Goal: Find specific page/section

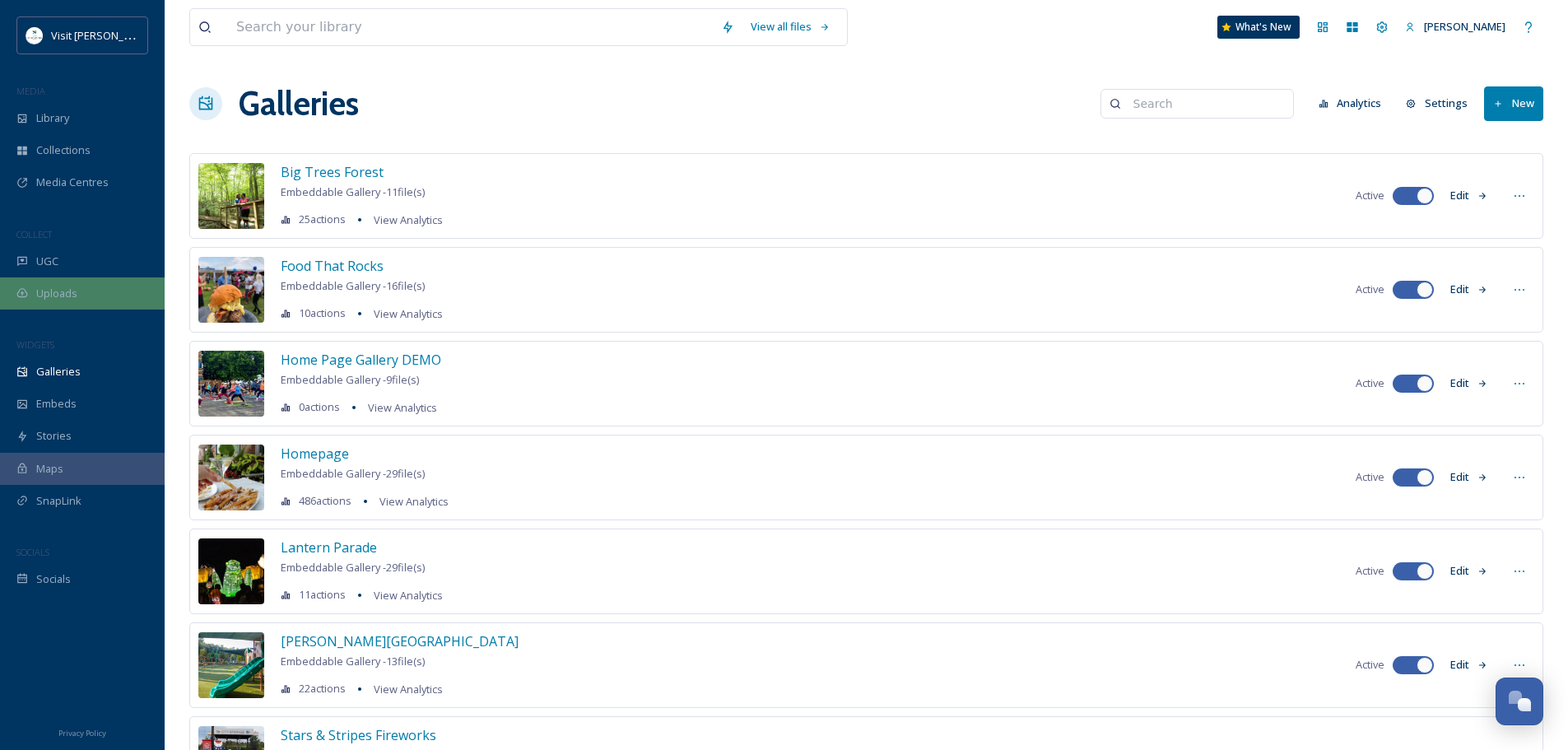
click at [72, 294] on span "Uploads" at bounding box center [57, 293] width 41 height 16
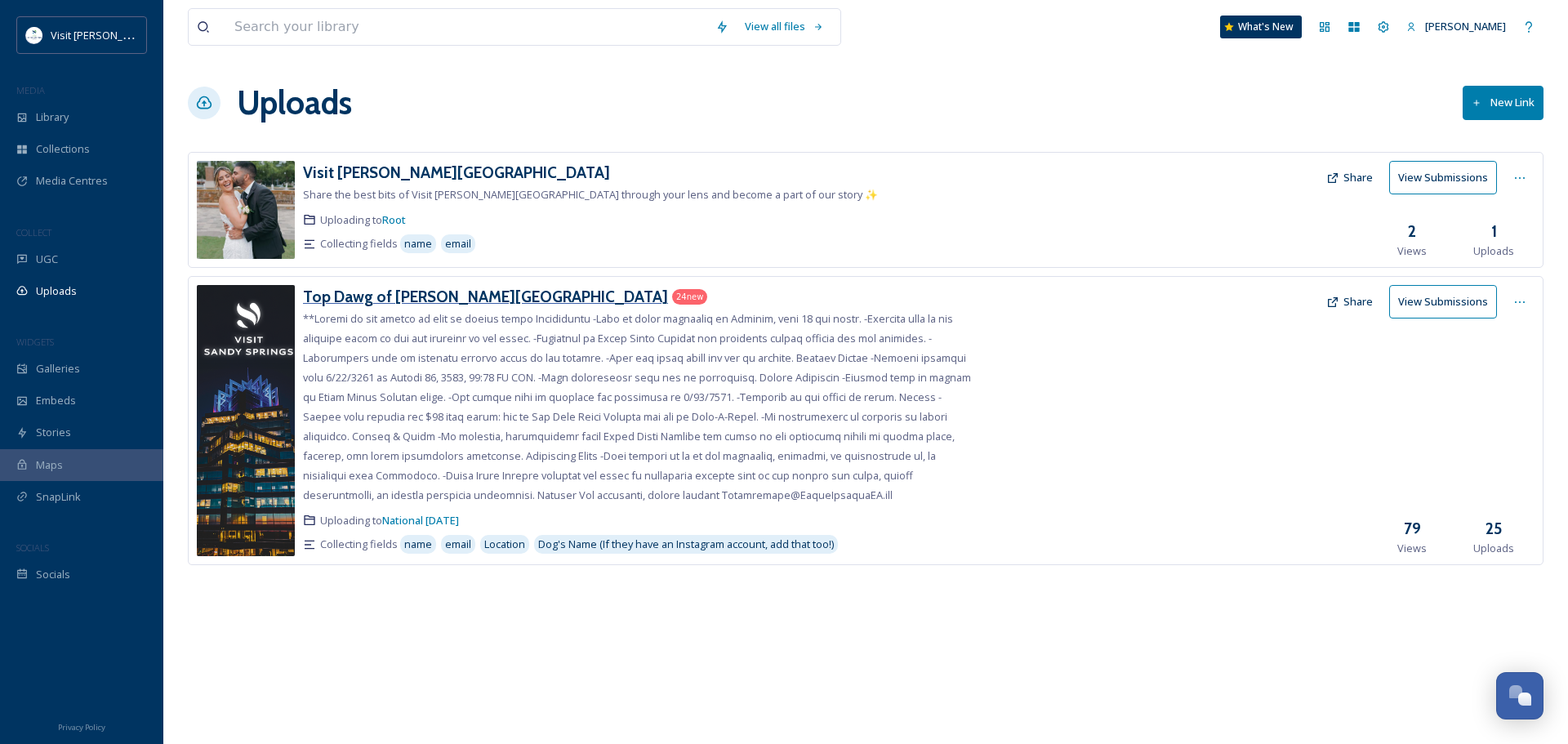
click at [345, 295] on h3 "Top Dawg of [PERSON_NAME][GEOGRAPHIC_DATA]" at bounding box center [485, 296] width 364 height 20
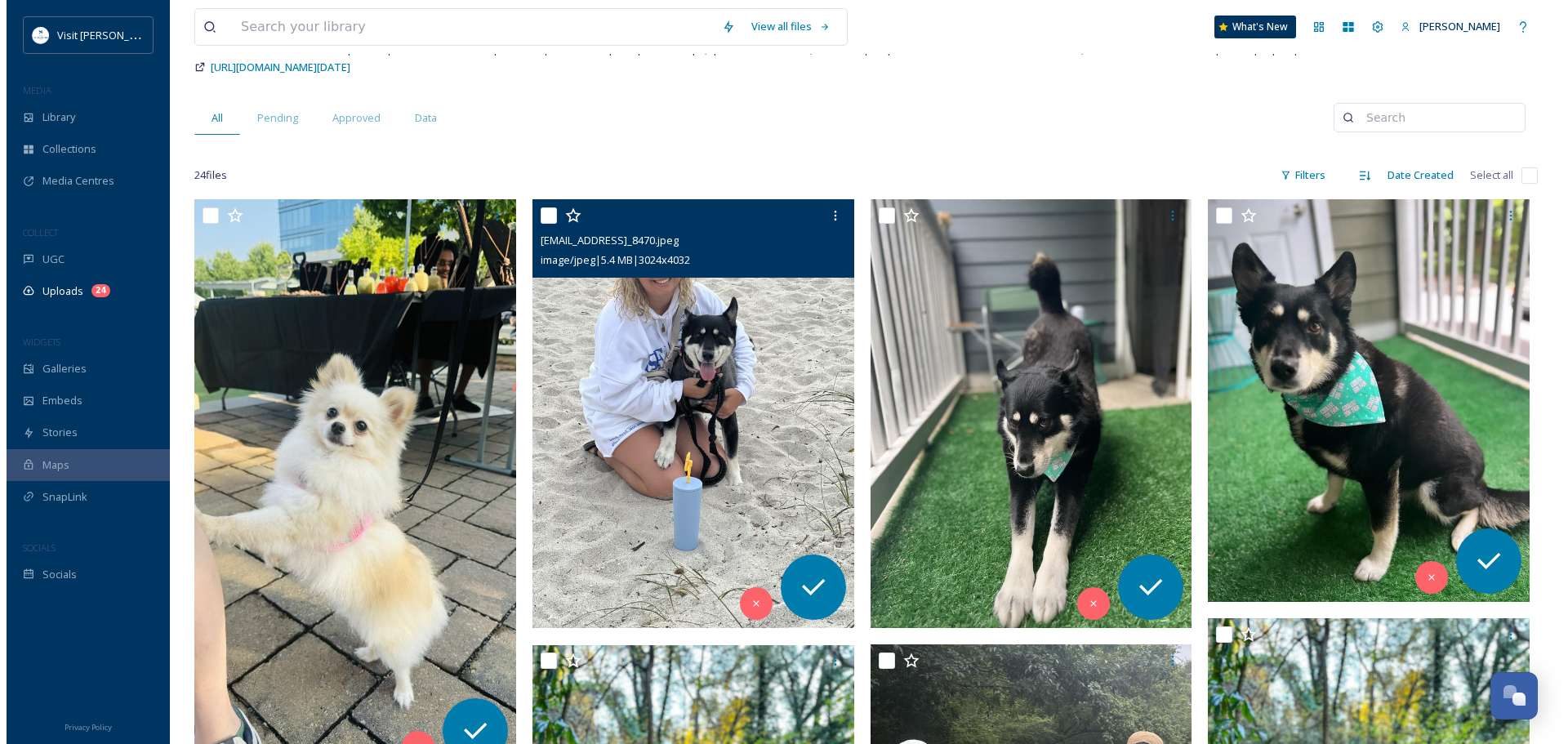
scroll to position [245, 0]
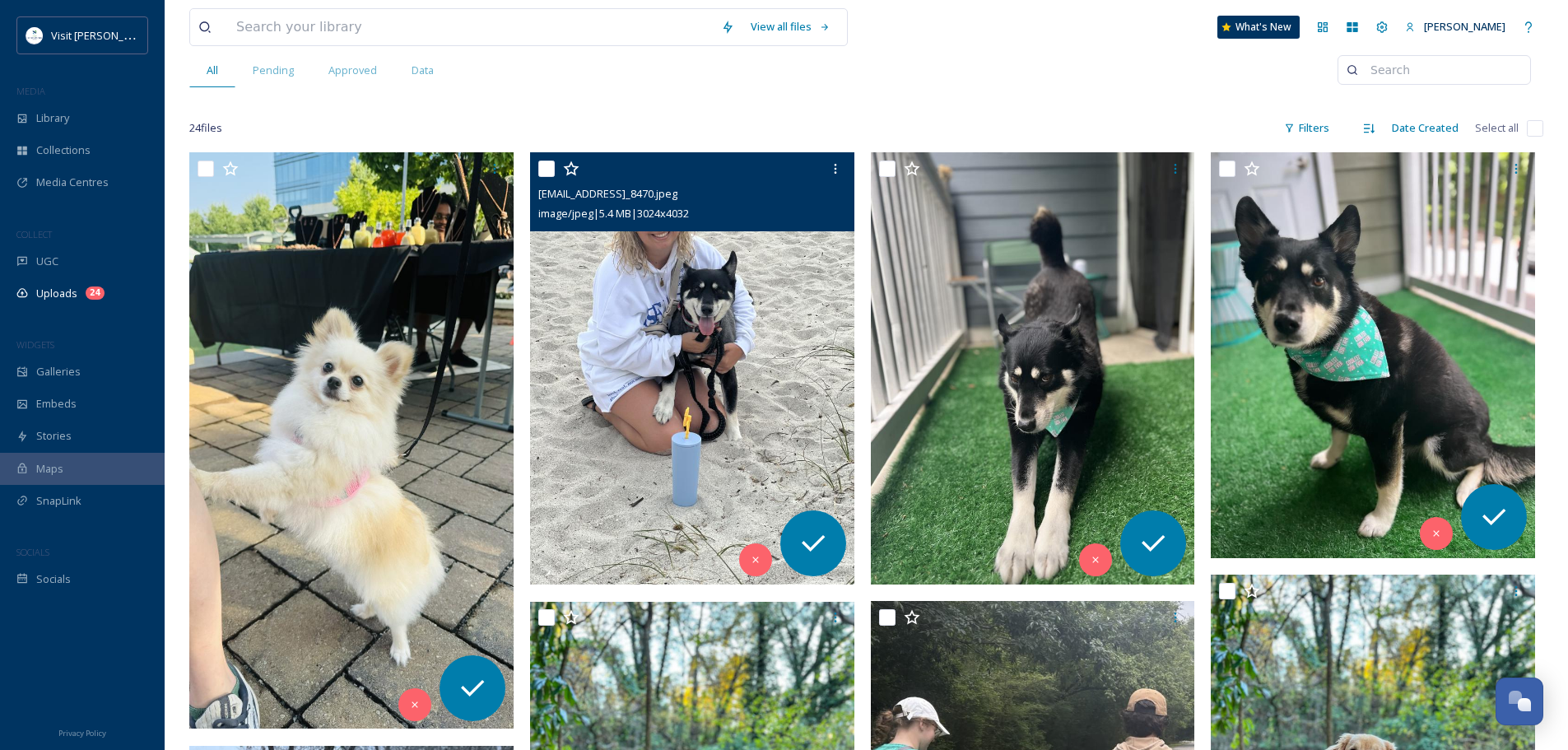
click at [593, 315] on img at bounding box center [692, 368] width 324 height 432
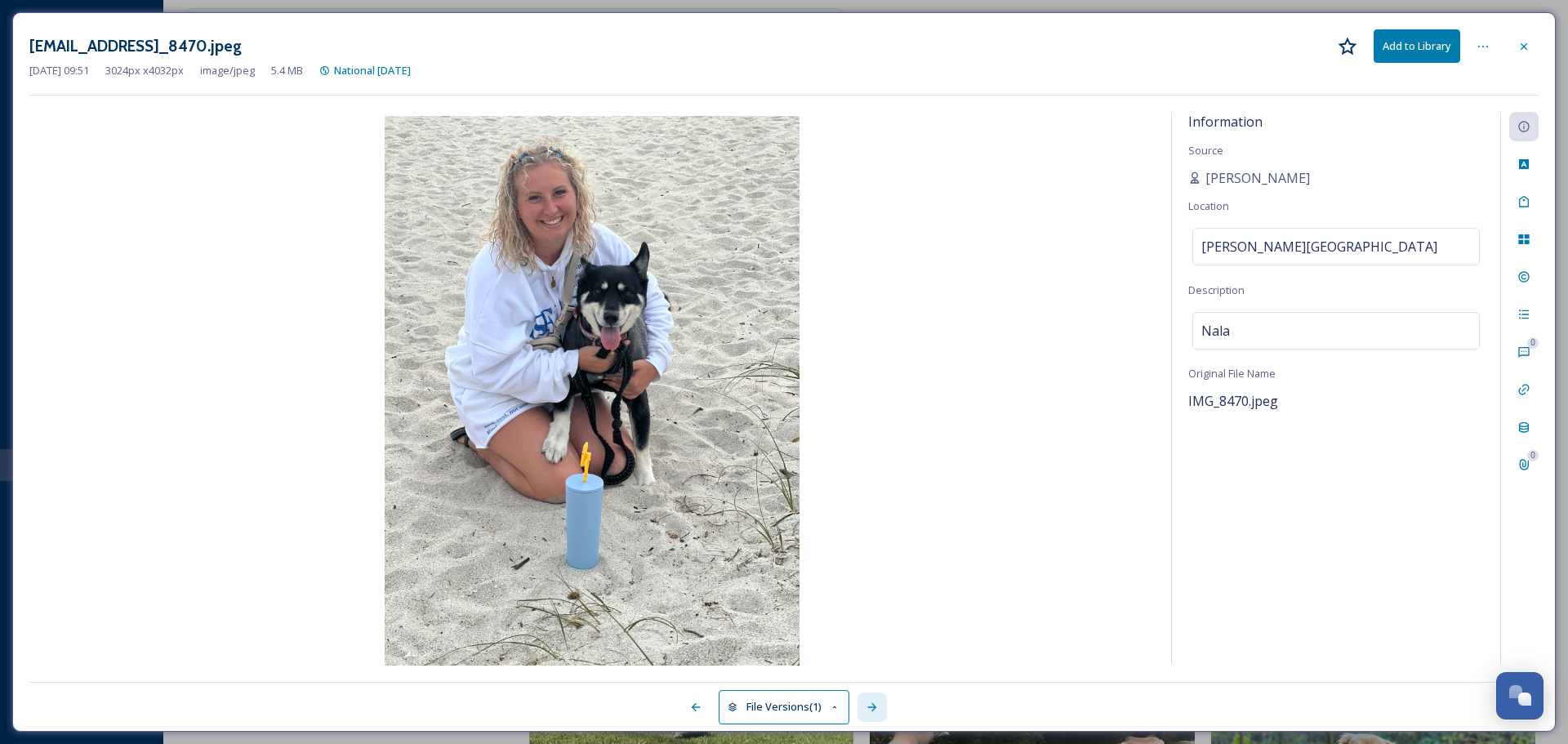
click at [878, 710] on icon at bounding box center [872, 707] width 13 height 13
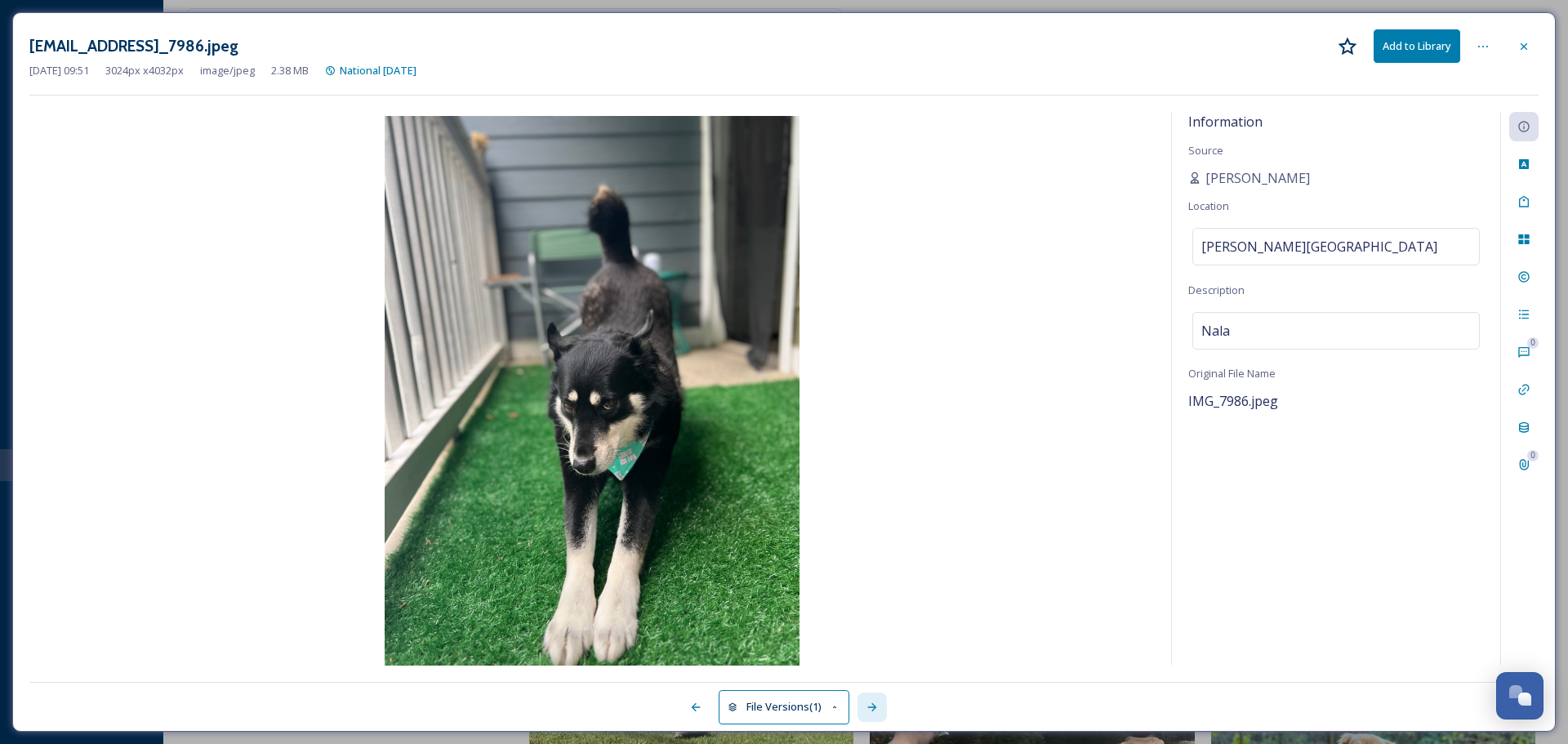
click at [878, 710] on icon at bounding box center [872, 707] width 13 height 13
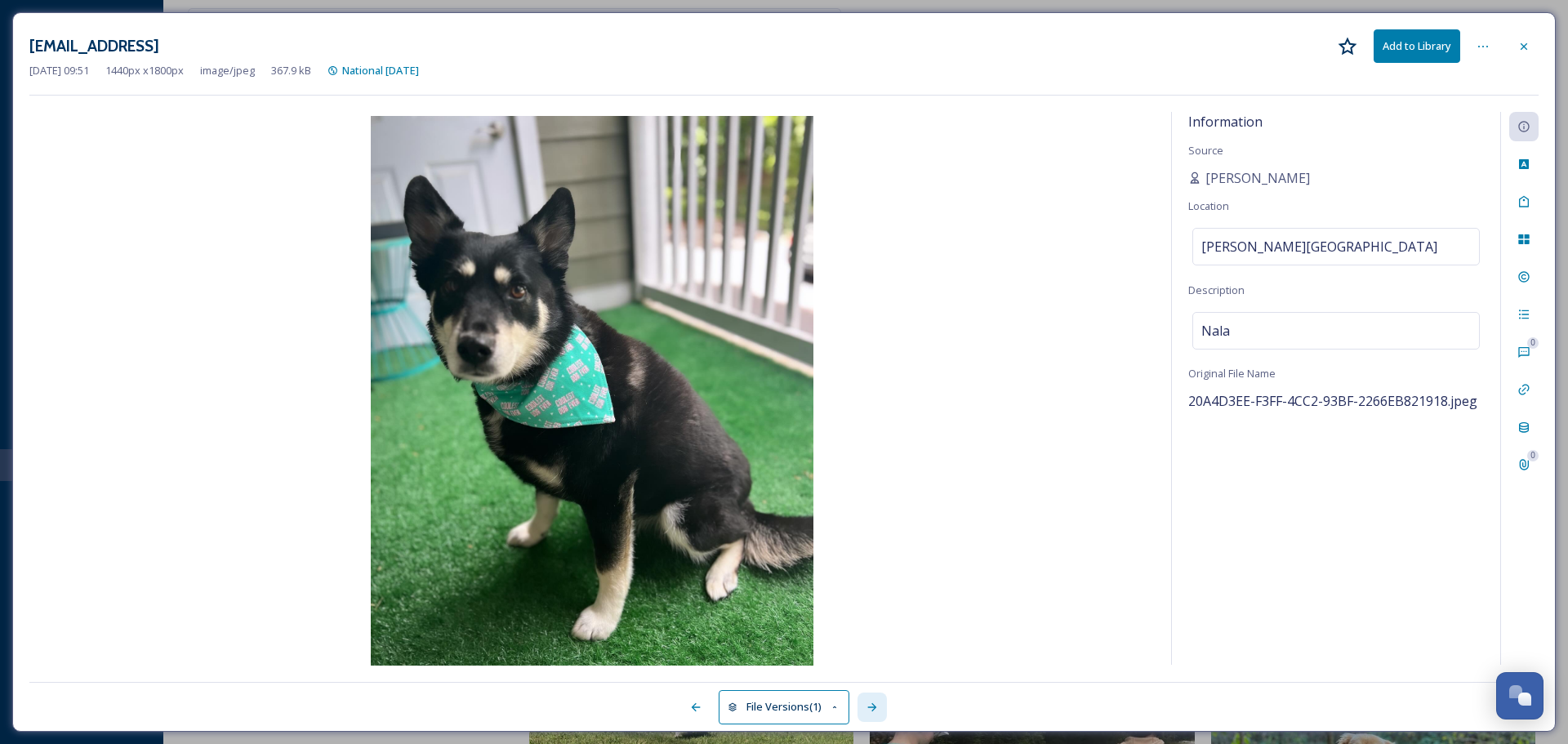
click at [878, 710] on icon at bounding box center [872, 707] width 13 height 13
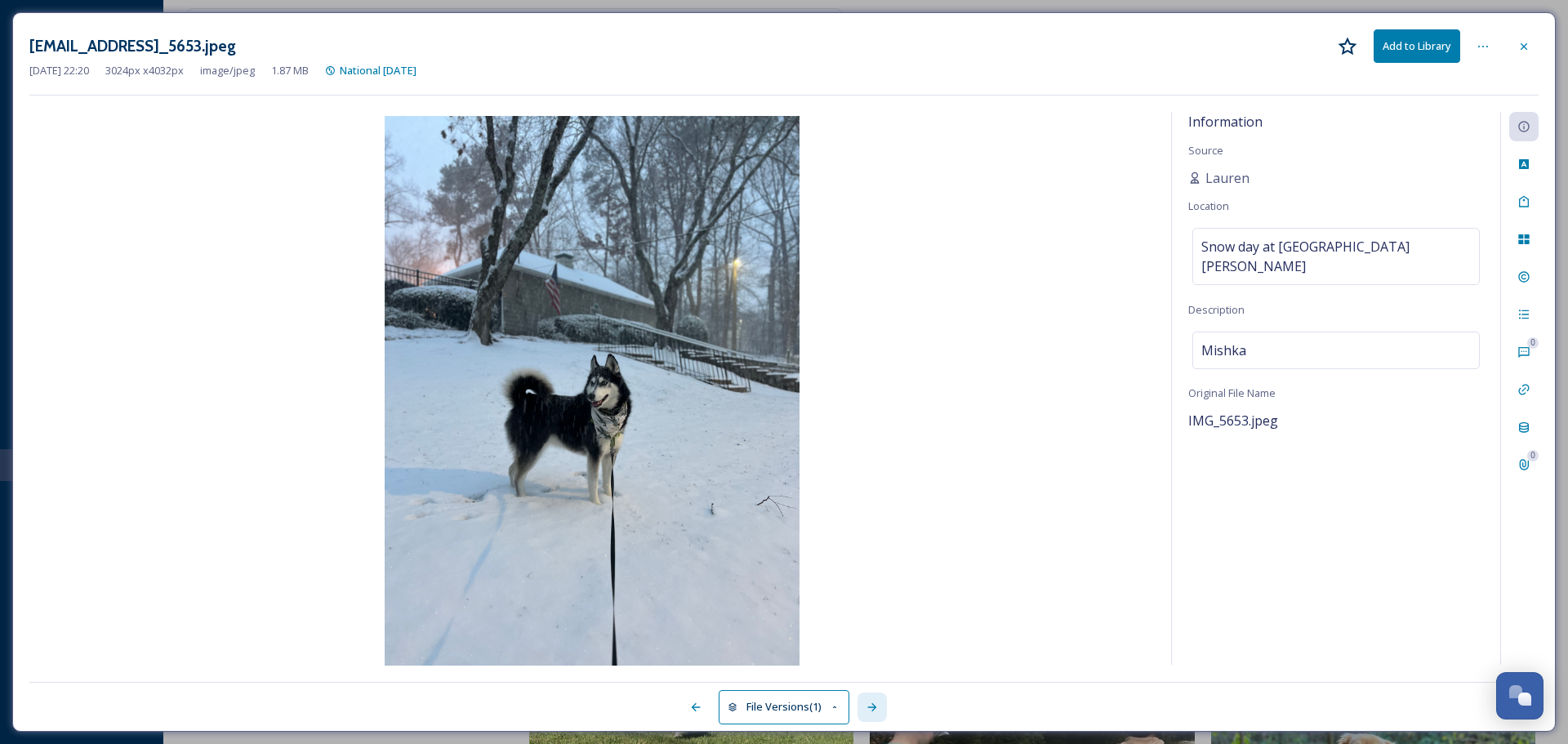
click at [878, 710] on icon at bounding box center [872, 707] width 13 height 13
